Goal: Task Accomplishment & Management: Use online tool/utility

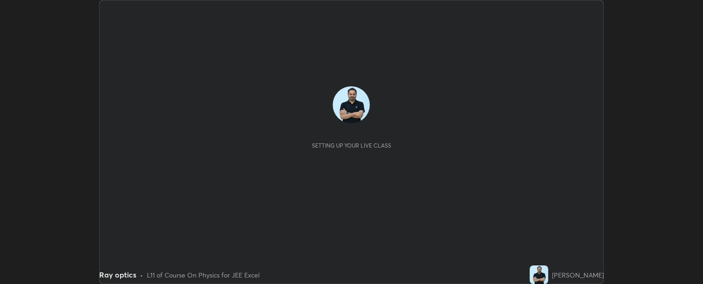
scroll to position [284, 703]
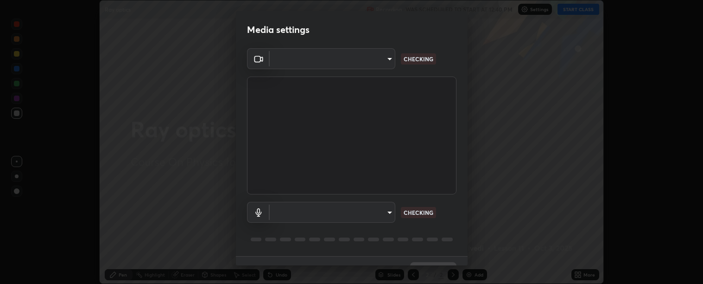
type input "c9a33e1444ed9087bfc9ccfea5ae3a7e5a20680e32ba827957683cb8217a83b8"
type input "communications"
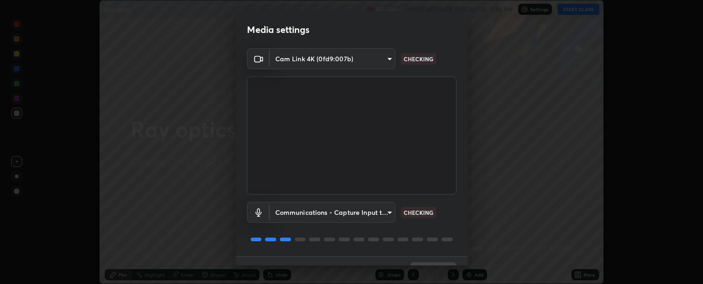
scroll to position [20, 0]
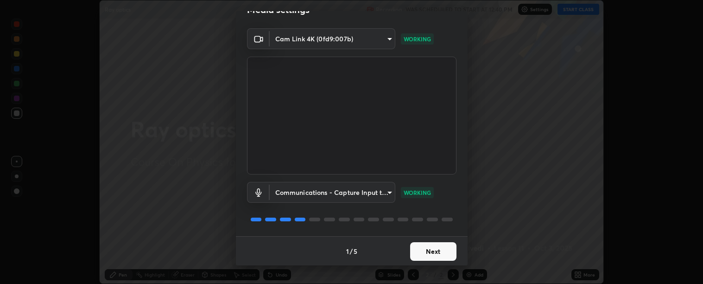
click at [426, 252] on button "Next" at bounding box center [433, 251] width 46 height 19
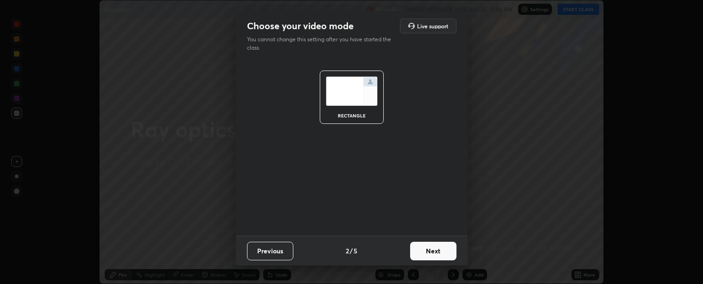
scroll to position [0, 0]
click at [428, 252] on button "Next" at bounding box center [433, 250] width 46 height 19
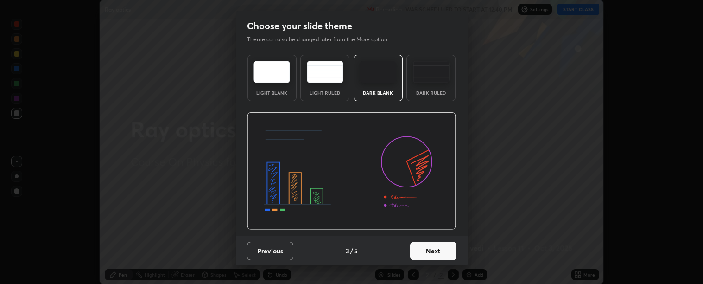
click at [428, 249] on button "Next" at bounding box center [433, 250] width 46 height 19
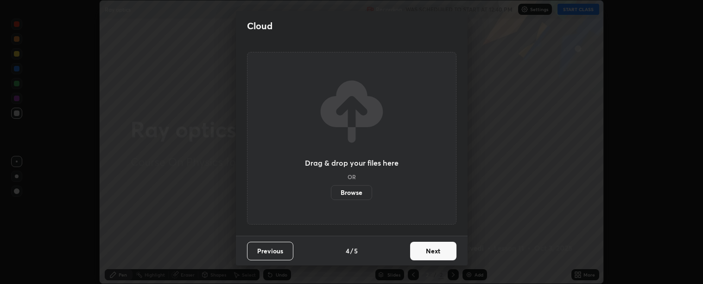
click at [428, 249] on button "Next" at bounding box center [433, 250] width 46 height 19
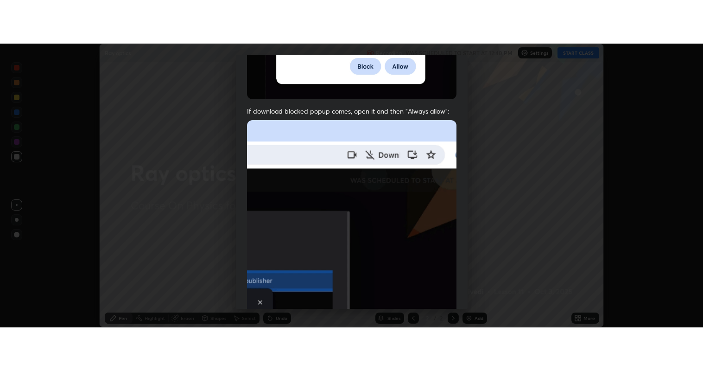
scroll to position [209, 0]
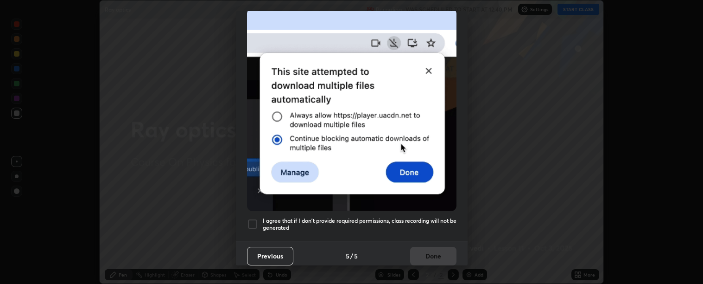
click at [358, 217] on h5 "I agree that if I don't provide required permissions, class recording will not …" at bounding box center [360, 224] width 194 height 14
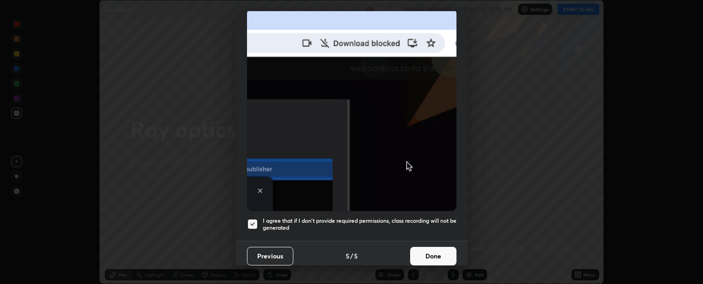
click at [427, 253] on button "Done" at bounding box center [433, 256] width 46 height 19
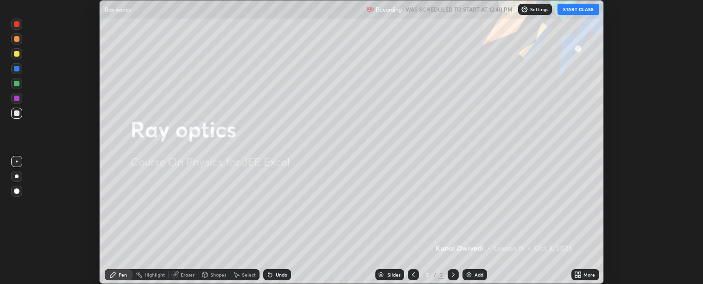
click at [576, 8] on button "START CLASS" at bounding box center [579, 9] width 42 height 11
click at [586, 273] on div "More" at bounding box center [590, 274] width 12 height 5
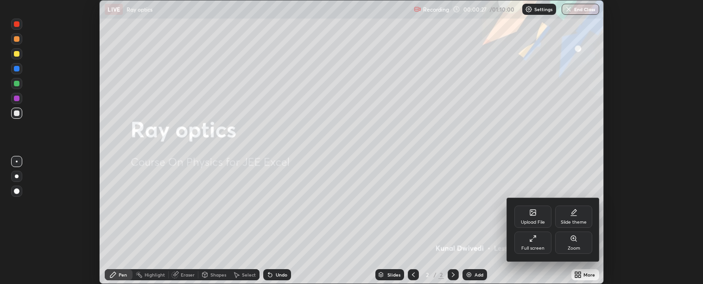
click at [534, 241] on icon at bounding box center [532, 238] width 7 height 7
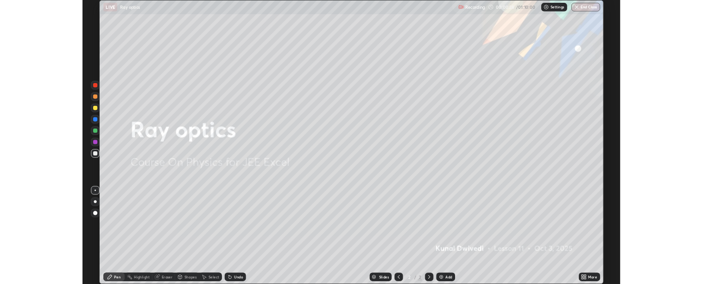
scroll to position [371, 703]
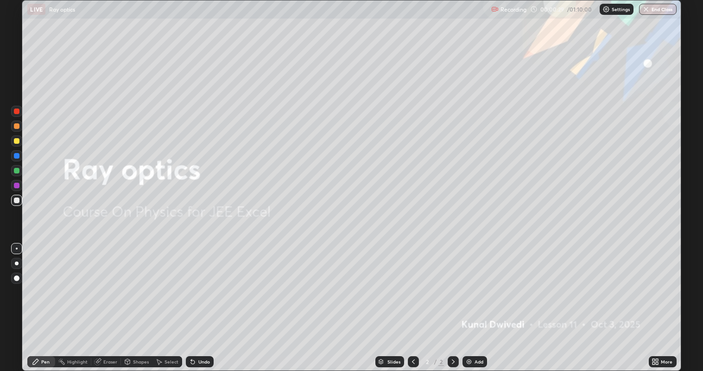
click at [474, 283] on div "Add" at bounding box center [475, 361] width 25 height 11
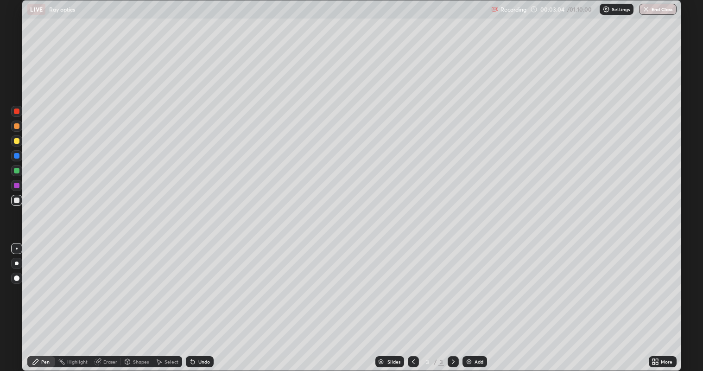
click at [199, 283] on div "Undo" at bounding box center [200, 361] width 28 height 11
click at [202, 283] on div "Undo" at bounding box center [204, 361] width 12 height 5
click at [201, 283] on div "Undo" at bounding box center [204, 361] width 12 height 5
click at [200, 283] on div "Undo" at bounding box center [200, 361] width 28 height 11
click at [204, 283] on div "Undo" at bounding box center [204, 361] width 12 height 5
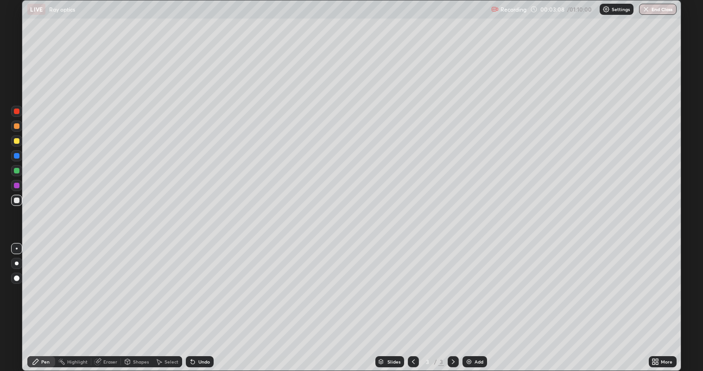
click at [17, 141] on div at bounding box center [17, 141] width 6 height 6
click at [17, 171] on div at bounding box center [17, 171] width 6 height 6
click at [16, 197] on div at bounding box center [17, 200] width 6 height 6
click at [17, 155] on div at bounding box center [17, 156] width 6 height 6
click at [16, 200] on div at bounding box center [17, 200] width 6 height 6
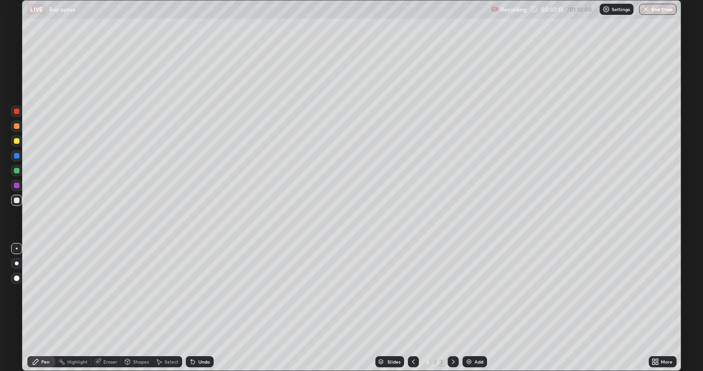
click at [15, 171] on div at bounding box center [17, 171] width 6 height 6
click at [469, 283] on img at bounding box center [468, 361] width 7 height 7
click at [412, 283] on icon at bounding box center [413, 361] width 7 height 7
click at [452, 283] on icon at bounding box center [453, 361] width 7 height 7
click at [473, 283] on div "Add" at bounding box center [475, 361] width 25 height 11
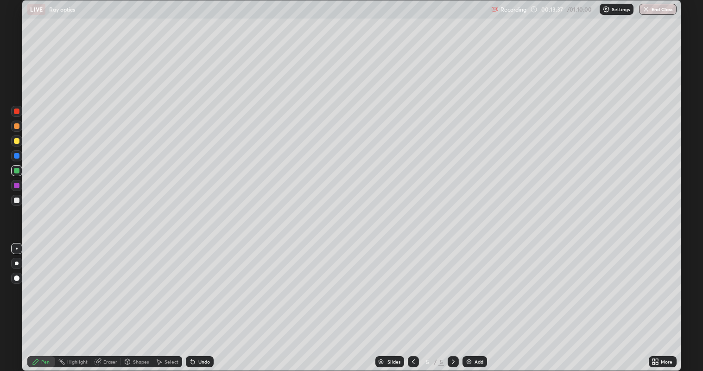
click at [14, 202] on div at bounding box center [16, 200] width 11 height 11
click at [411, 283] on icon at bounding box center [413, 361] width 7 height 7
click at [413, 283] on icon at bounding box center [413, 361] width 7 height 7
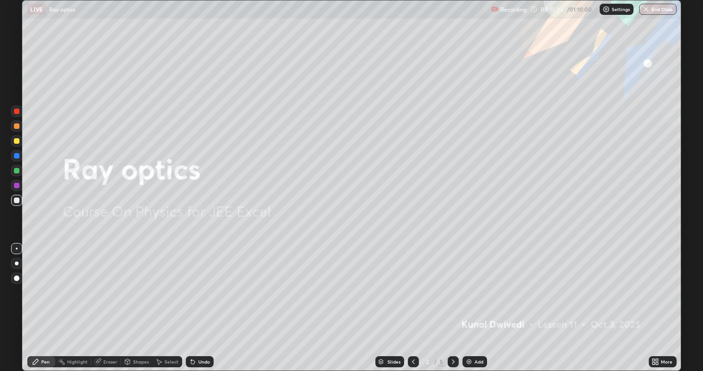
click at [454, 283] on div at bounding box center [453, 361] width 11 height 11
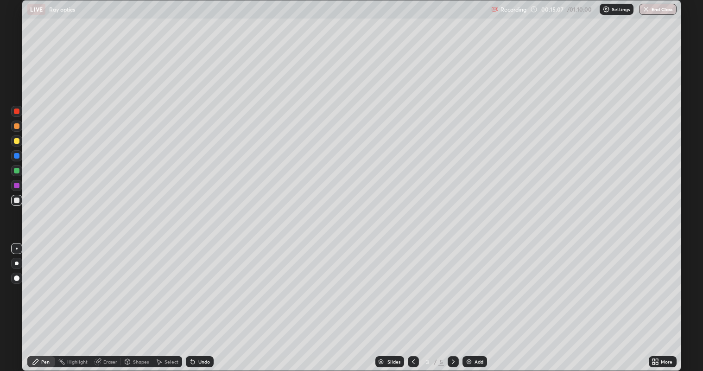
click at [454, 283] on div at bounding box center [453, 361] width 11 height 11
click at [452, 283] on icon at bounding box center [453, 361] width 7 height 7
click at [470, 283] on img at bounding box center [468, 361] width 7 height 7
click at [468, 283] on img at bounding box center [468, 361] width 7 height 7
click at [193, 283] on icon at bounding box center [193, 362] width 4 height 4
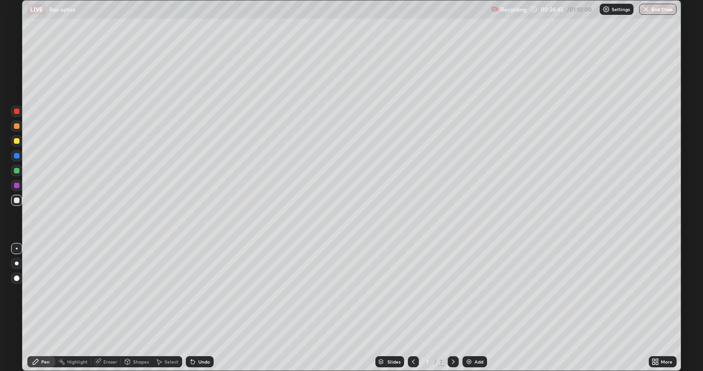
click at [194, 283] on icon at bounding box center [192, 361] width 7 height 7
click at [195, 283] on div "Undo" at bounding box center [200, 361] width 28 height 11
click at [196, 283] on div "Undo" at bounding box center [200, 361] width 28 height 11
click at [197, 283] on div "Undo" at bounding box center [200, 361] width 28 height 11
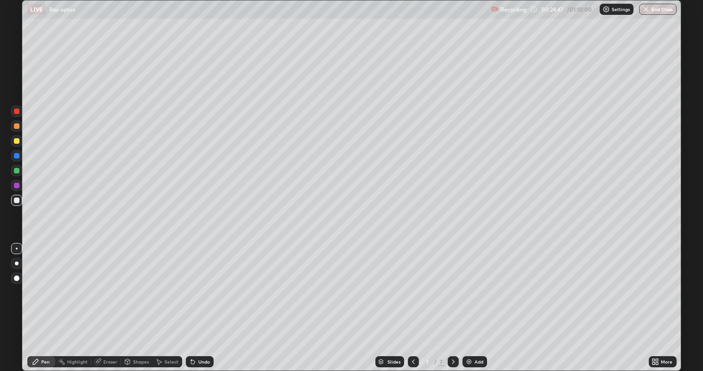
click at [198, 283] on div "Undo" at bounding box center [200, 361] width 28 height 11
click at [199, 283] on div "Undo" at bounding box center [200, 361] width 28 height 11
click at [192, 283] on icon at bounding box center [192, 361] width 7 height 7
click at [197, 283] on div "Undo" at bounding box center [200, 361] width 28 height 11
click at [198, 283] on div "Undo" at bounding box center [200, 361] width 28 height 11
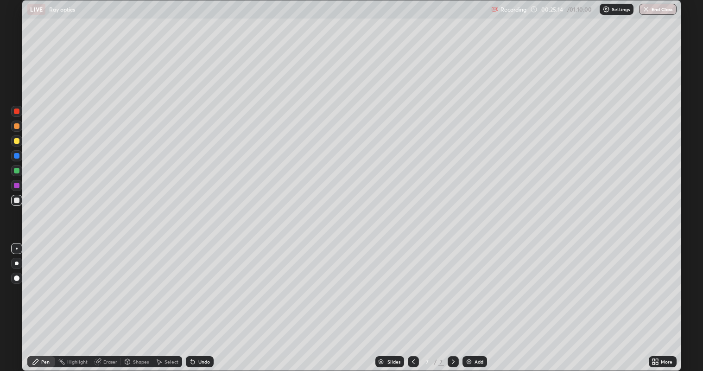
click at [204, 283] on div "Undo" at bounding box center [204, 361] width 12 height 5
click at [410, 283] on icon at bounding box center [413, 361] width 7 height 7
click at [411, 283] on icon at bounding box center [413, 361] width 7 height 7
click at [412, 283] on icon at bounding box center [413, 361] width 7 height 7
click at [413, 283] on icon at bounding box center [413, 361] width 7 height 7
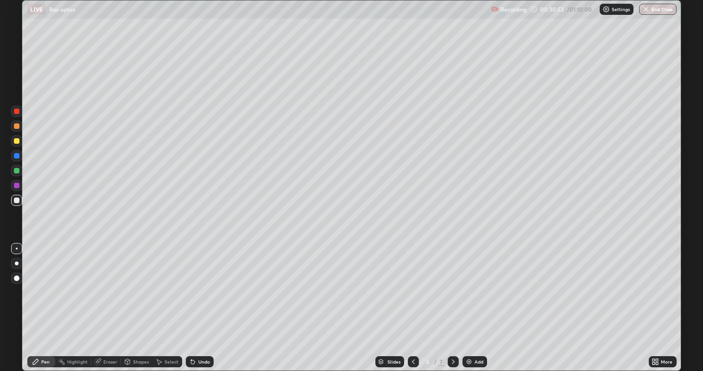
click at [454, 283] on icon at bounding box center [453, 361] width 3 height 5
click at [453, 283] on icon at bounding box center [453, 361] width 7 height 7
click at [473, 283] on div "Add" at bounding box center [475, 361] width 25 height 11
click at [206, 283] on div "Undo" at bounding box center [200, 361] width 28 height 11
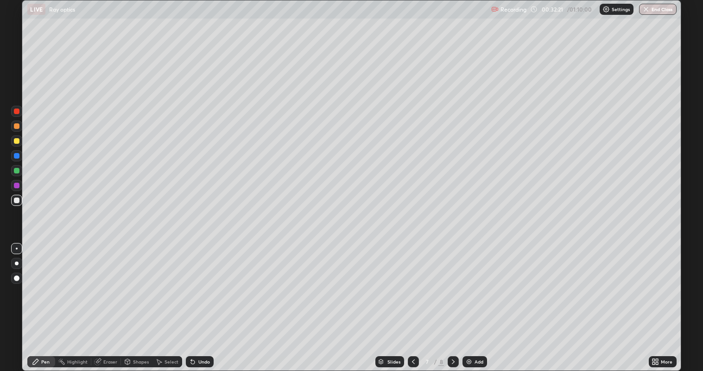
click at [209, 283] on div "Undo" at bounding box center [200, 361] width 28 height 11
click at [452, 283] on icon at bounding box center [453, 361] width 3 height 5
click at [469, 283] on img at bounding box center [468, 361] width 7 height 7
click at [410, 283] on icon at bounding box center [413, 361] width 7 height 7
click at [413, 283] on icon at bounding box center [413, 361] width 7 height 7
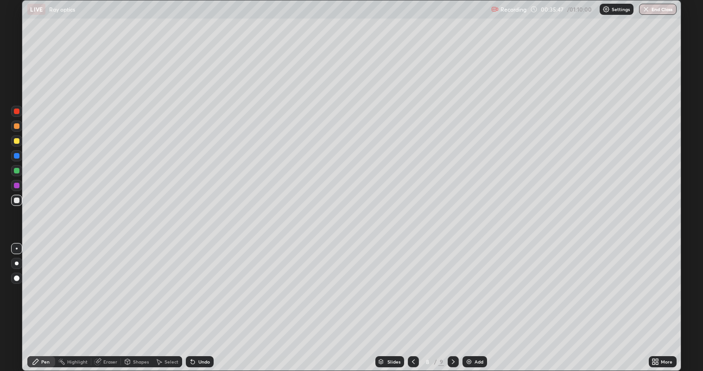
click at [413, 283] on icon at bounding box center [413, 361] width 7 height 7
click at [412, 283] on icon at bounding box center [413, 361] width 3 height 5
click at [412, 283] on icon at bounding box center [413, 361] width 7 height 7
click at [455, 283] on icon at bounding box center [453, 361] width 7 height 7
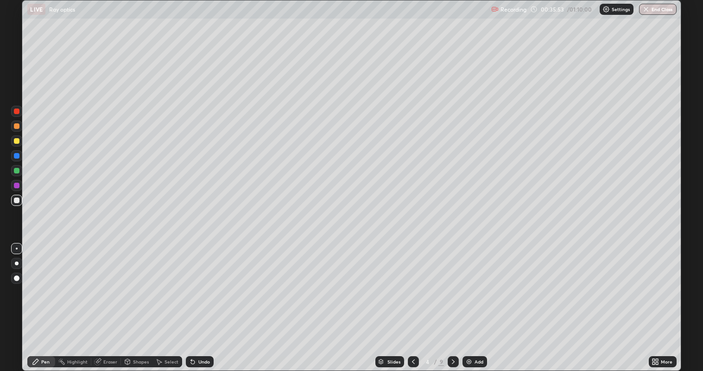
click at [453, 283] on icon at bounding box center [453, 361] width 7 height 7
click at [454, 283] on icon at bounding box center [453, 361] width 7 height 7
click at [453, 283] on icon at bounding box center [453, 361] width 7 height 7
click at [453, 283] on icon at bounding box center [453, 361] width 3 height 5
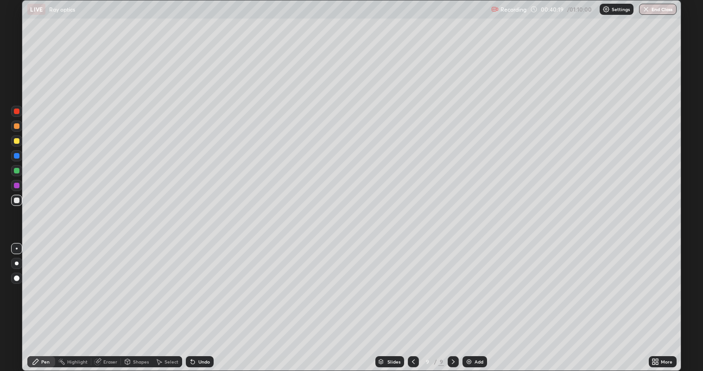
click at [468, 283] on img at bounding box center [468, 361] width 7 height 7
click at [17, 200] on div at bounding box center [17, 200] width 6 height 6
click at [210, 283] on div "Undo" at bounding box center [200, 361] width 28 height 11
click at [248, 146] on button "Undo" at bounding box center [258, 150] width 27 height 11
click at [470, 283] on img at bounding box center [469, 361] width 7 height 7
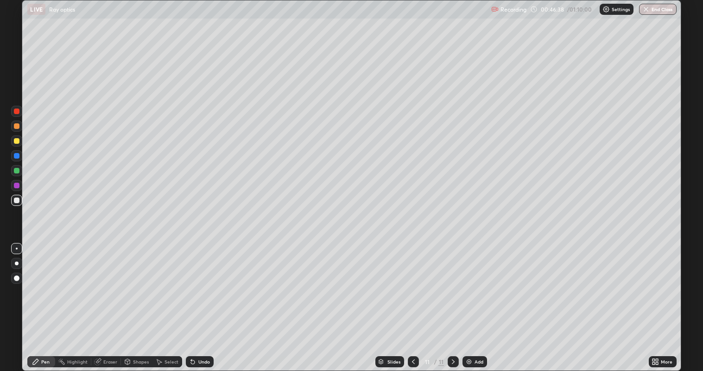
click at [15, 141] on div at bounding box center [17, 141] width 6 height 6
click at [18, 203] on div at bounding box center [17, 200] width 6 height 6
click at [112, 283] on div "Eraser" at bounding box center [110, 361] width 14 height 5
click at [17, 283] on icon at bounding box center [17, 330] width 5 height 5
click at [36, 283] on icon at bounding box center [35, 361] width 7 height 7
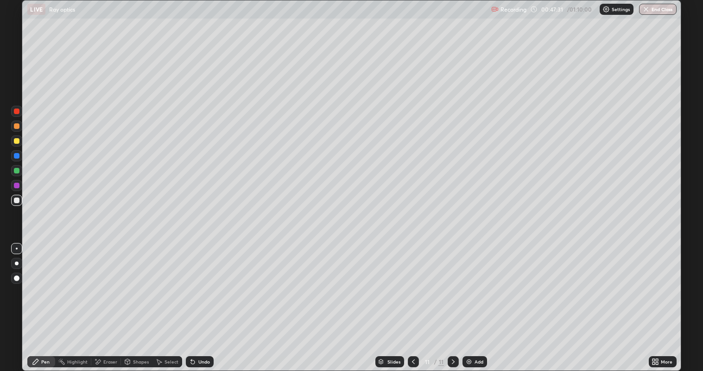
click at [15, 202] on div at bounding box center [17, 200] width 6 height 6
click at [15, 141] on div at bounding box center [17, 141] width 6 height 6
click at [197, 283] on div "Undo" at bounding box center [200, 361] width 28 height 11
click at [201, 283] on div "Undo" at bounding box center [204, 361] width 12 height 5
click at [203, 283] on div "Undo" at bounding box center [204, 361] width 12 height 5
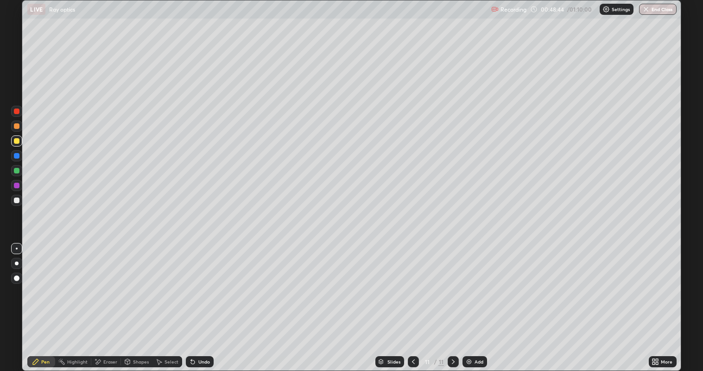
click at [205, 283] on div "Undo" at bounding box center [204, 361] width 12 height 5
click at [204, 283] on div "Undo" at bounding box center [204, 361] width 12 height 5
click at [206, 283] on div "Undo" at bounding box center [200, 361] width 28 height 11
click at [206, 283] on div "Undo" at bounding box center [204, 361] width 12 height 5
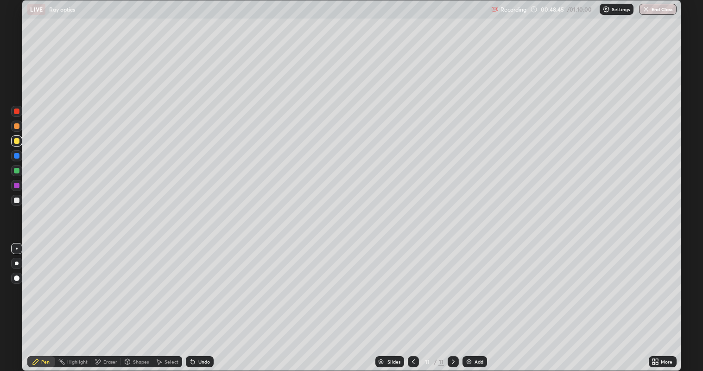
click at [206, 283] on div "Undo" at bounding box center [204, 361] width 12 height 5
click at [205, 283] on div "Undo" at bounding box center [204, 361] width 12 height 5
click at [17, 197] on div at bounding box center [17, 200] width 6 height 6
click at [471, 283] on img at bounding box center [468, 361] width 7 height 7
click at [413, 283] on icon at bounding box center [413, 361] width 7 height 7
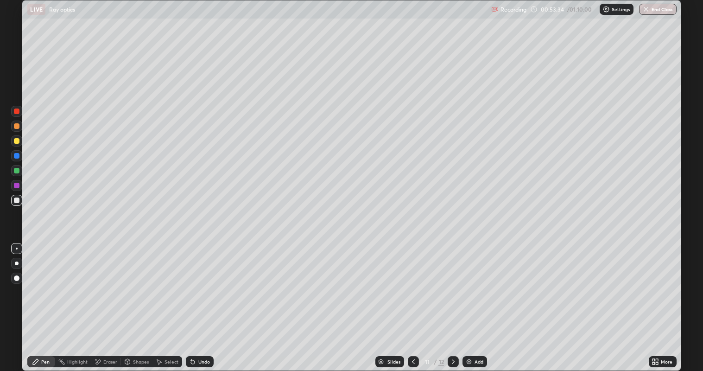
click at [453, 283] on icon at bounding box center [453, 361] width 7 height 7
click at [413, 283] on icon at bounding box center [413, 361] width 7 height 7
click at [455, 283] on icon at bounding box center [453, 361] width 7 height 7
click at [413, 283] on icon at bounding box center [413, 361] width 7 height 7
click at [455, 283] on icon at bounding box center [453, 361] width 7 height 7
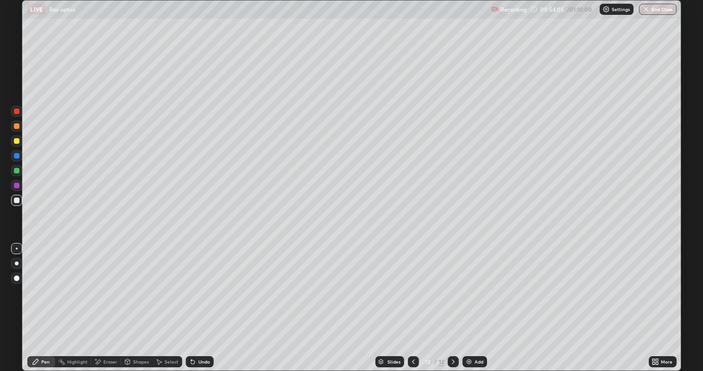
click at [417, 283] on div at bounding box center [413, 361] width 11 height 11
click at [452, 283] on icon at bounding box center [453, 361] width 7 height 7
click at [412, 283] on icon at bounding box center [413, 361] width 7 height 7
click at [454, 283] on icon at bounding box center [453, 361] width 7 height 7
click at [410, 283] on icon at bounding box center [413, 361] width 7 height 7
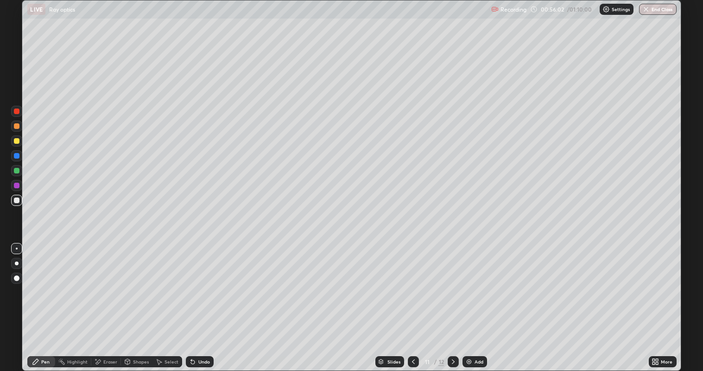
click at [450, 283] on icon at bounding box center [453, 361] width 7 height 7
click at [17, 141] on div at bounding box center [17, 141] width 6 height 6
click at [451, 283] on icon at bounding box center [453, 361] width 7 height 7
click at [470, 283] on img at bounding box center [468, 361] width 7 height 7
click at [411, 283] on icon at bounding box center [413, 361] width 7 height 7
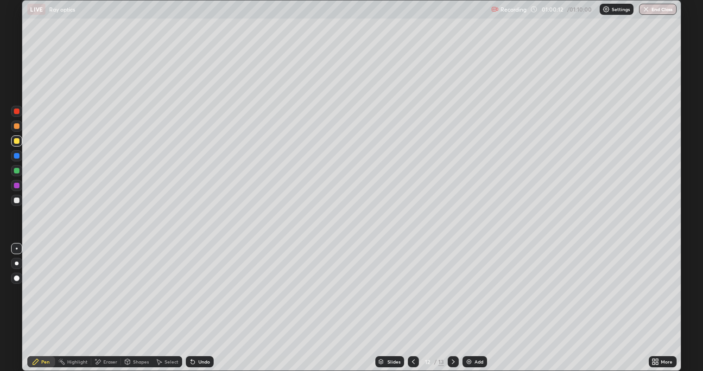
click at [451, 283] on icon at bounding box center [453, 361] width 7 height 7
click at [411, 283] on icon at bounding box center [413, 361] width 7 height 7
click at [412, 283] on icon at bounding box center [413, 361] width 7 height 7
click at [453, 283] on icon at bounding box center [453, 361] width 7 height 7
click at [452, 283] on icon at bounding box center [453, 361] width 7 height 7
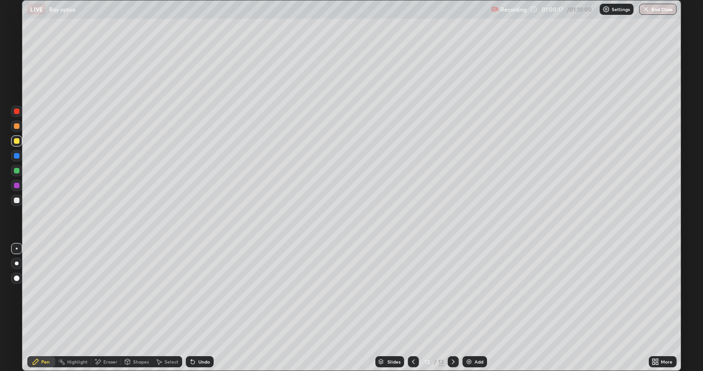
click at [451, 283] on icon at bounding box center [453, 361] width 7 height 7
click at [656, 283] on icon at bounding box center [657, 363] width 2 height 2
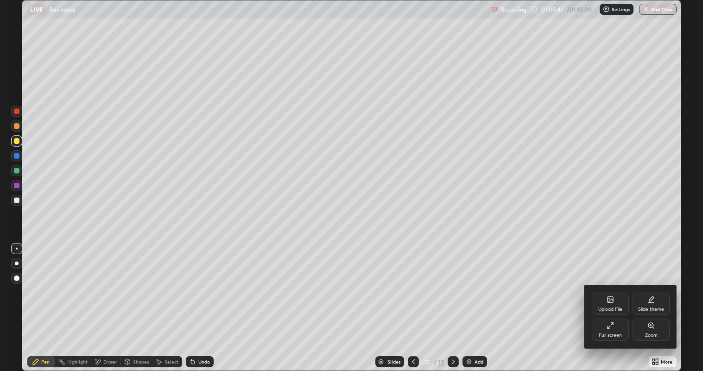
click at [607, 283] on div "Full screen" at bounding box center [610, 329] width 37 height 22
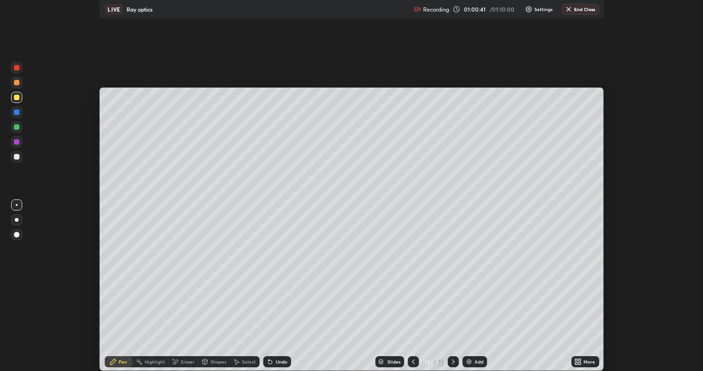
scroll to position [46069, 45650]
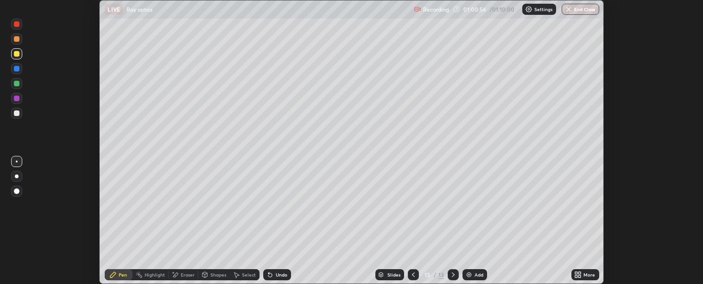
click at [580, 271] on icon at bounding box center [577, 274] width 7 height 7
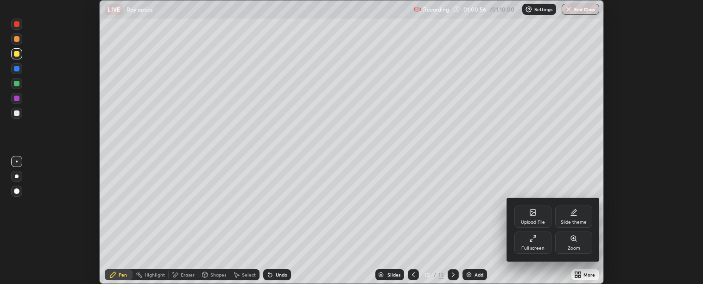
click at [527, 214] on div "Upload File" at bounding box center [533, 216] width 37 height 22
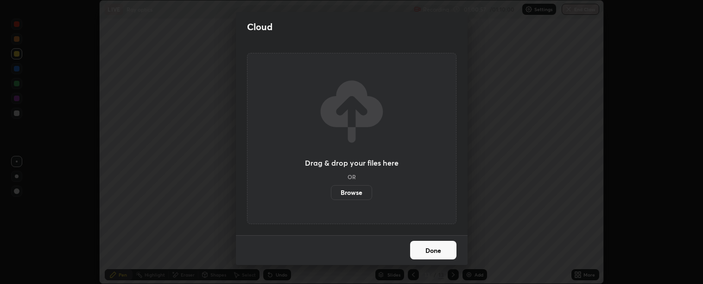
click at [352, 190] on label "Browse" at bounding box center [351, 192] width 41 height 15
click at [331, 190] on input "Browse" at bounding box center [331, 192] width 0 height 15
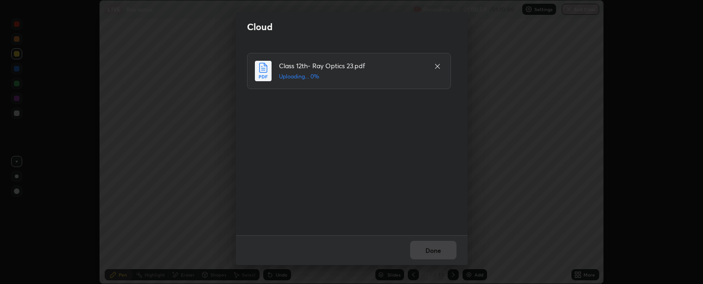
click at [180, 25] on div "Cloud Class 12th- Ray Optics 23.pdf Uploading... 0% Done" at bounding box center [351, 142] width 703 height 284
click at [182, 25] on div "Cloud Class 12th- Ray Optics 23.pdf Uploading... 0% Done" at bounding box center [351, 142] width 703 height 284
click at [431, 247] on button "Done" at bounding box center [433, 250] width 46 height 19
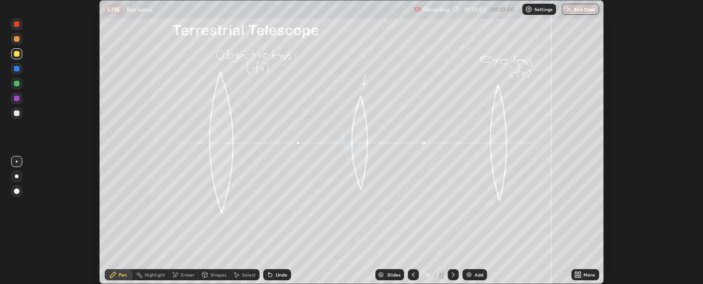
click at [587, 277] on div "More" at bounding box center [590, 274] width 12 height 5
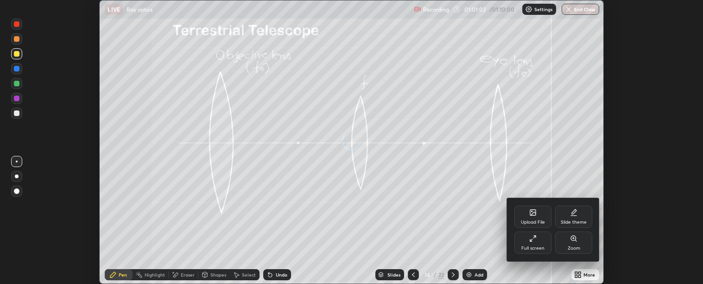
click at [538, 244] on div "Full screen" at bounding box center [533, 242] width 37 height 22
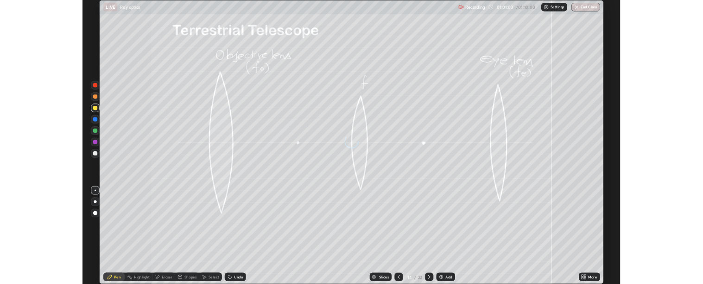
scroll to position [371, 703]
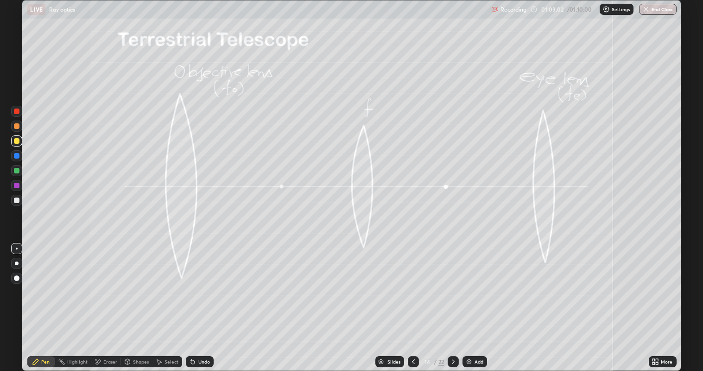
click at [15, 141] on div at bounding box center [17, 141] width 6 height 6
click at [138, 283] on div "Shapes" at bounding box center [141, 361] width 16 height 5
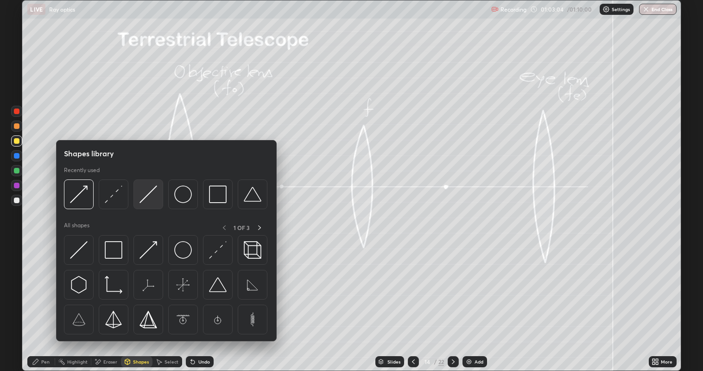
click at [146, 194] on img at bounding box center [149, 194] width 18 height 18
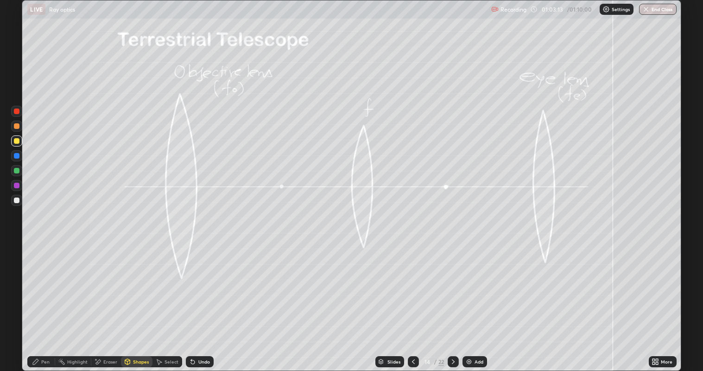
click at [16, 170] on div at bounding box center [17, 171] width 6 height 6
click at [203, 283] on div "Undo" at bounding box center [204, 361] width 12 height 5
click at [16, 141] on div at bounding box center [17, 141] width 6 height 6
click at [41, 283] on div "Pen" at bounding box center [41, 361] width 28 height 11
click at [17, 170] on div at bounding box center [17, 171] width 6 height 6
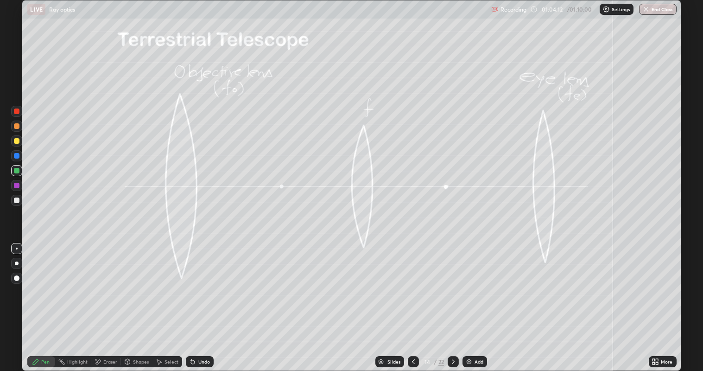
click at [126, 283] on icon at bounding box center [127, 362] width 5 height 6
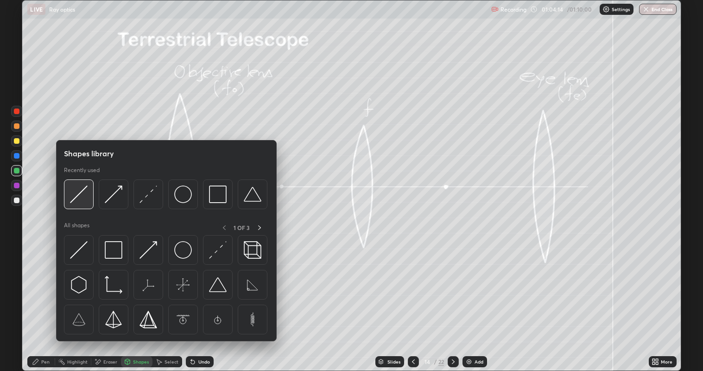
click at [78, 195] on img at bounding box center [79, 194] width 18 height 18
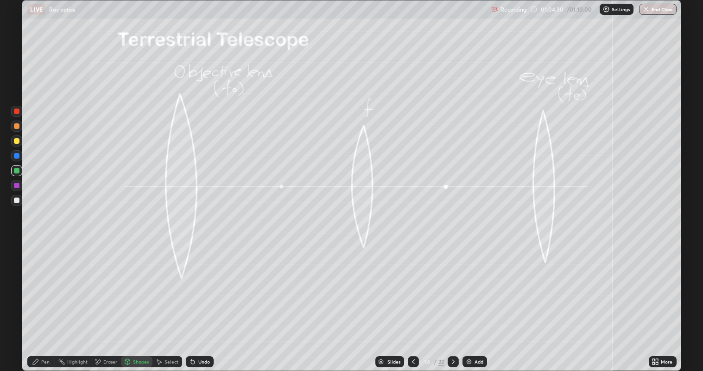
click at [140, 283] on div "Shapes" at bounding box center [141, 361] width 16 height 5
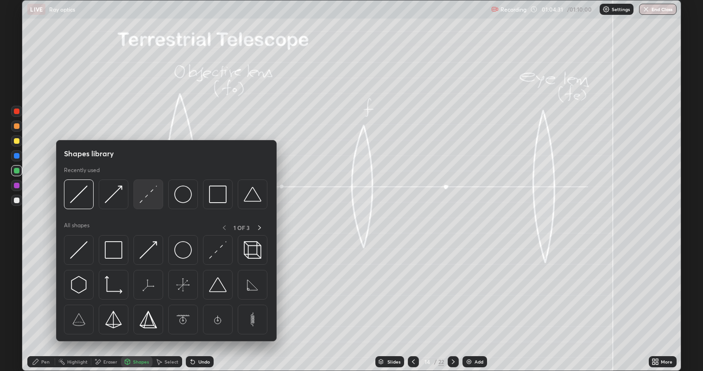
click at [149, 201] on img at bounding box center [149, 194] width 18 height 18
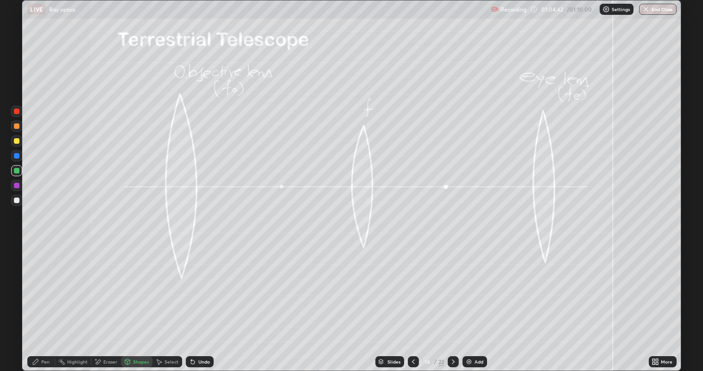
click at [17, 143] on div at bounding box center [17, 141] width 6 height 6
click at [135, 283] on div "Shapes" at bounding box center [141, 361] width 16 height 5
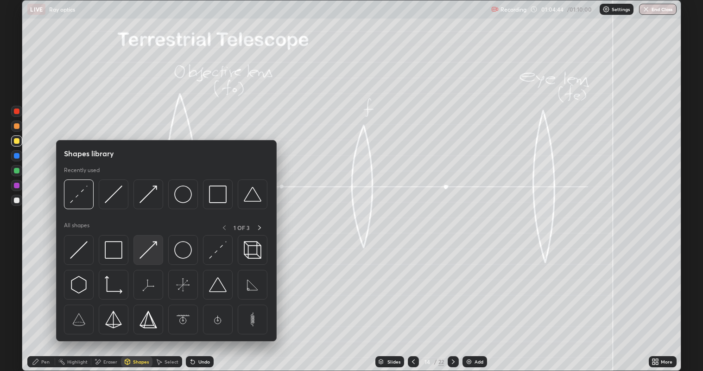
click at [150, 249] on img at bounding box center [149, 250] width 18 height 18
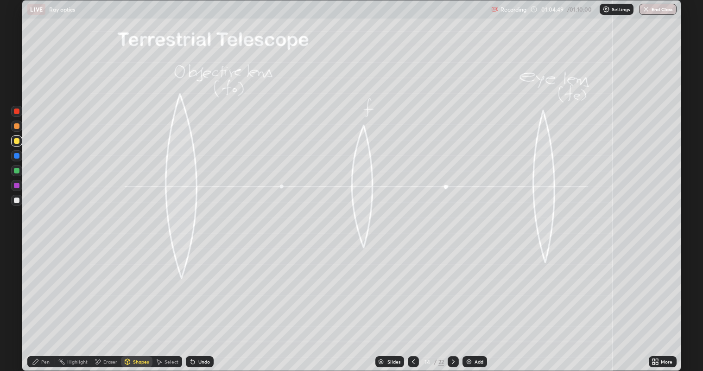
click at [37, 283] on icon at bounding box center [35, 361] width 7 height 7
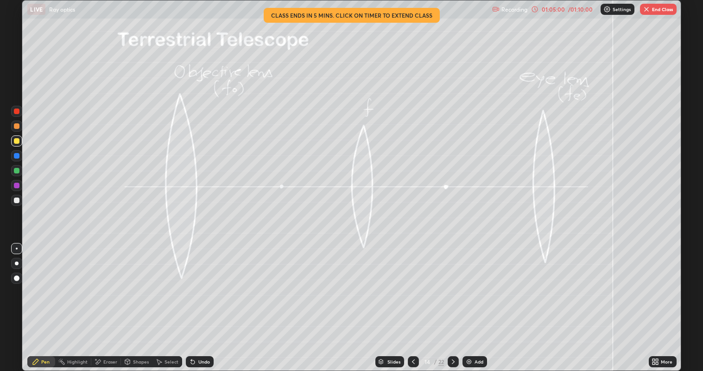
click at [203, 283] on div "Undo" at bounding box center [204, 361] width 12 height 5
click at [204, 283] on div "Undo" at bounding box center [204, 361] width 12 height 5
click at [206, 283] on div "Undo" at bounding box center [204, 361] width 12 height 5
click at [205, 283] on div "Undo" at bounding box center [204, 361] width 12 height 5
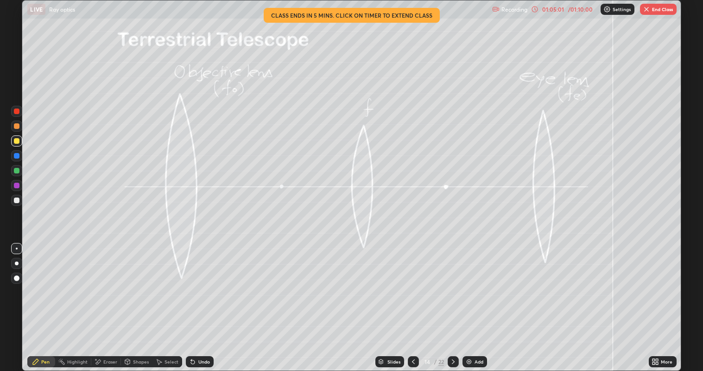
click at [205, 283] on div "Undo" at bounding box center [204, 361] width 12 height 5
click at [204, 283] on div "Undo" at bounding box center [204, 361] width 12 height 5
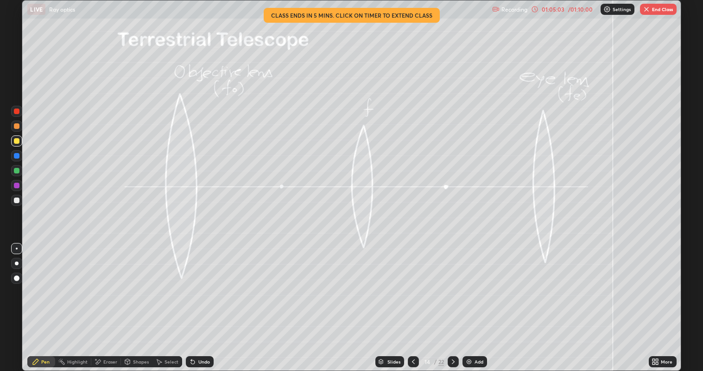
click at [205, 283] on div "Undo" at bounding box center [204, 361] width 12 height 5
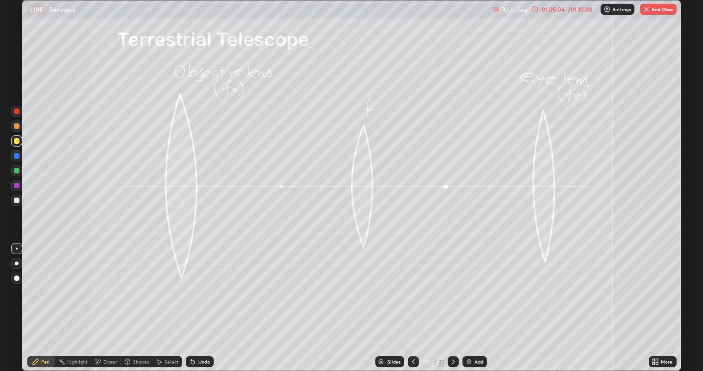
click at [206, 283] on div "Undo" at bounding box center [204, 361] width 12 height 5
click at [138, 283] on div "Shapes" at bounding box center [141, 361] width 16 height 5
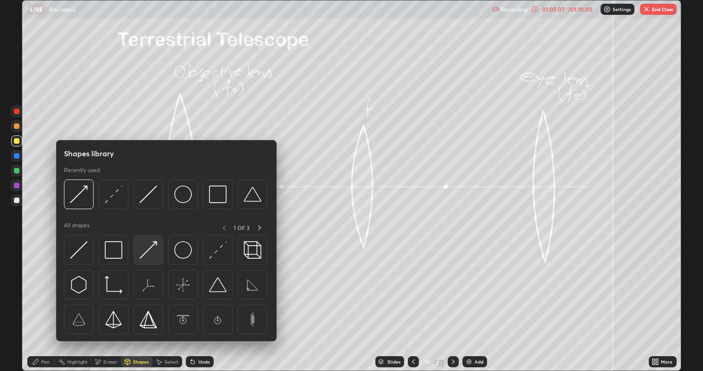
click at [150, 253] on img at bounding box center [149, 250] width 18 height 18
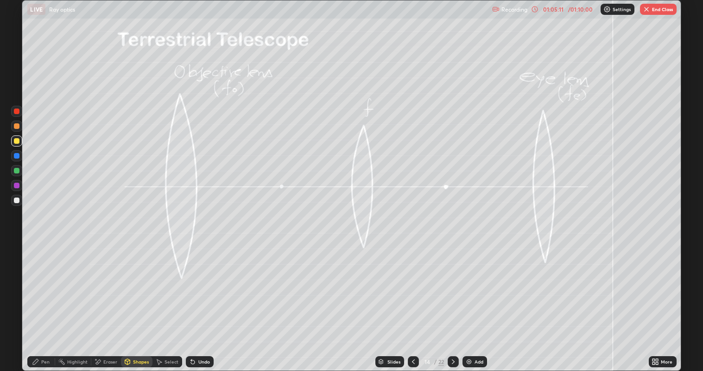
click at [37, 283] on icon at bounding box center [35, 361] width 7 height 7
click at [14, 200] on div at bounding box center [17, 200] width 6 height 6
click at [15, 202] on div at bounding box center [17, 200] width 6 height 6
click at [16, 185] on div at bounding box center [17, 186] width 6 height 6
click at [16, 127] on div at bounding box center [17, 126] width 6 height 6
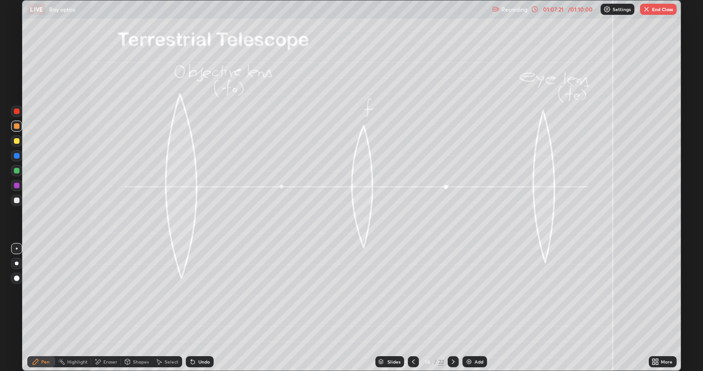
click at [199, 283] on div "Undo" at bounding box center [200, 361] width 28 height 11
click at [197, 283] on div "Undo" at bounding box center [200, 361] width 28 height 11
click at [198, 283] on div "Undo" at bounding box center [204, 361] width 12 height 5
click at [19, 185] on div at bounding box center [17, 186] width 6 height 6
click at [194, 283] on icon at bounding box center [192, 361] width 7 height 7
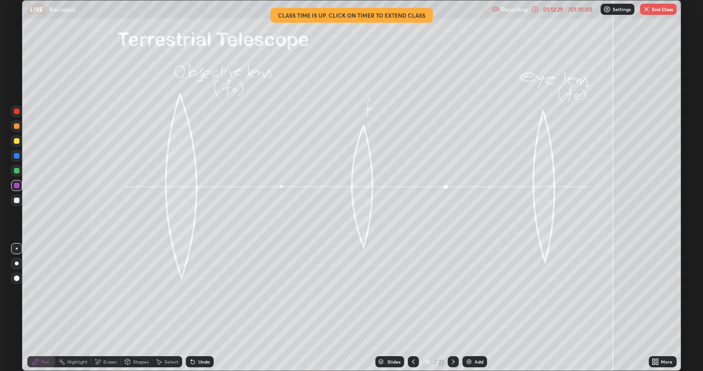
click at [655, 12] on button "End Class" at bounding box center [658, 9] width 37 height 11
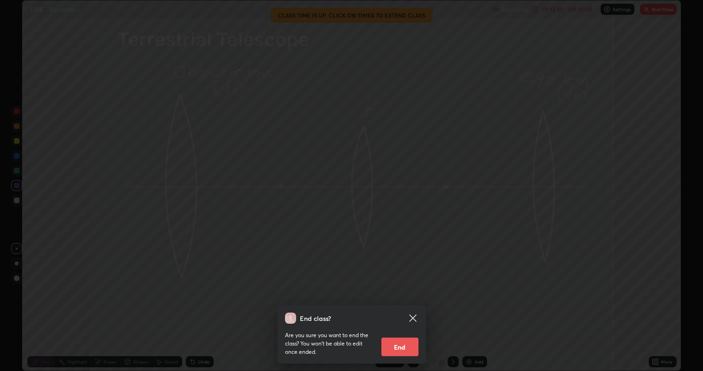
click at [397, 283] on button "End" at bounding box center [399, 346] width 37 height 19
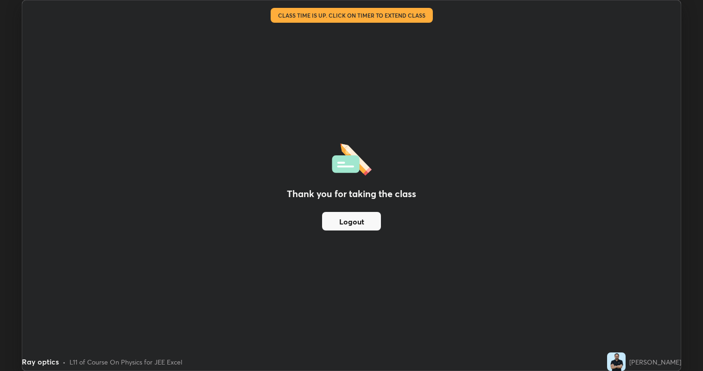
click at [703, 283] on div "Thank you for taking the class Logout Setting up your live class Class time is …" at bounding box center [351, 185] width 703 height 371
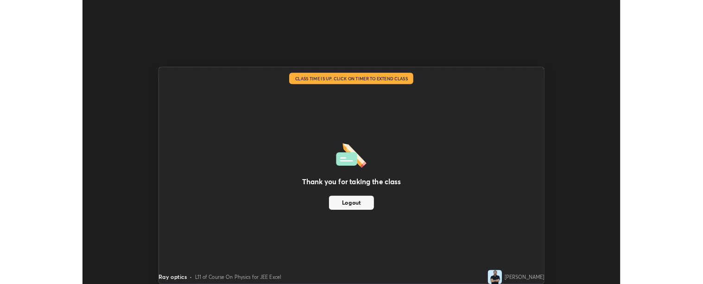
scroll to position [46069, 45650]
